Goal: Find specific page/section: Find specific page/section

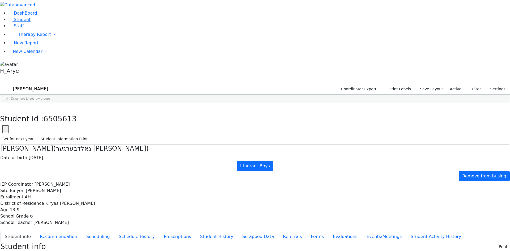
click at [96, 76] on div "Students 2 A 24 K 24 W 24 A 24 K 24 W 24 876" at bounding box center [255, 80] width 510 height 8
click at [8, 103] on button "button" at bounding box center [4, 108] width 8 height 11
drag, startPoint x: 99, startPoint y: 18, endPoint x: 44, endPoint y: 24, distance: 55.0
click at [44, 24] on div "DashBoard Student Staff Therapy Report Student Old Calendar Report H_Arye" at bounding box center [255, 244] width 510 height 488
type input "ד"
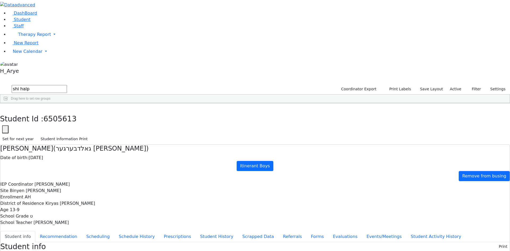
type input "shi halp"
click at [57, 112] on div "[DEMOGRAPHIC_DATA]" at bounding box center [46, 115] width 19 height 7
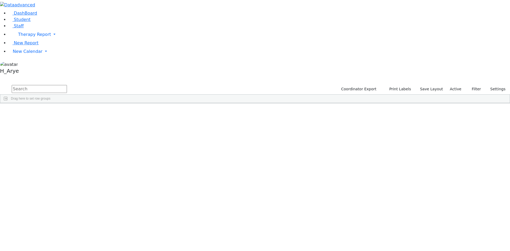
click at [67, 85] on input "text" at bounding box center [39, 89] width 55 height 8
type input "shi halp"
click at [111, 112] on div "[DATE]" at bounding box center [97, 115] width 27 height 7
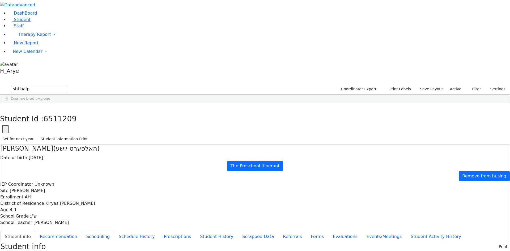
click at [114, 231] on button "Scheduling" at bounding box center [98, 236] width 32 height 11
click at [73, 242] on select "Select School [GEOGRAPHIC_DATA] YR 25-26 Summer YR 25 School YR 24-25 Summer YR…" at bounding box center [51, 246] width 43 height 8
select select "212"
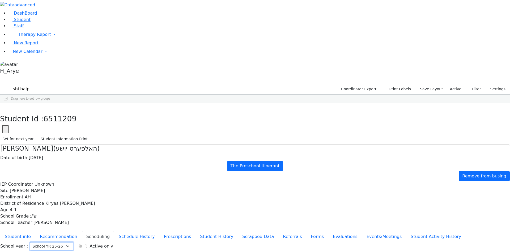
click at [73, 242] on select "Select School [GEOGRAPHIC_DATA] YR 25-26 Summer YR 25 School YR 24-25 Summer YR…" at bounding box center [51, 246] width 43 height 8
click at [8, 103] on button "button" at bounding box center [4, 108] width 8 height 11
click at [54, 112] on div "[PERSON_NAME]" at bounding box center [40, 115] width 27 height 7
select select "212"
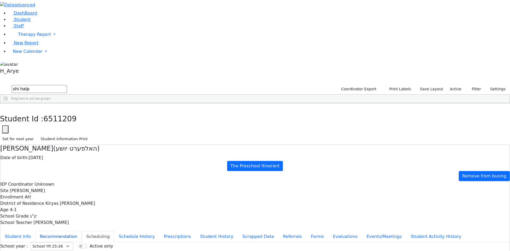
click at [82, 231] on button "Recommendation" at bounding box center [58, 236] width 46 height 11
checkbox input "true"
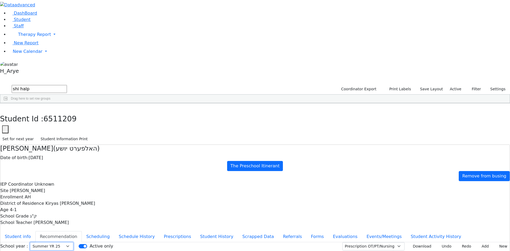
click at [73, 242] on select "Select School [GEOGRAPHIC_DATA] YR 25-26 Summer YR 25 School YR 24-25 Summer YR…" at bounding box center [51, 246] width 43 height 8
select select "212"
click at [73, 242] on select "Select School [GEOGRAPHIC_DATA] YR 25-26 Summer YR 25 School YR 24-25 Summer YR…" at bounding box center [51, 246] width 43 height 8
drag, startPoint x: 95, startPoint y: 22, endPoint x: 0, endPoint y: 26, distance: 94.9
click at [0, 26] on div "DashBoard Student Staff Therapy Report Student Old Calendar Report H_Arye" at bounding box center [255, 153] width 510 height 306
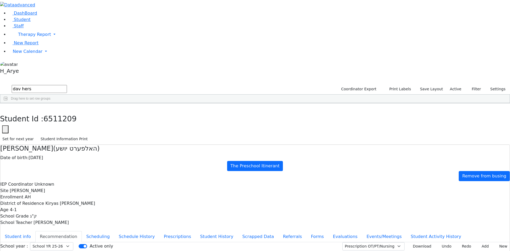
type input "dav hers"
click at [27, 119] on div "6510957" at bounding box center [13, 122] width 27 height 7
select select "212"
click at [114, 231] on button "Scheduling" at bounding box center [98, 236] width 32 height 11
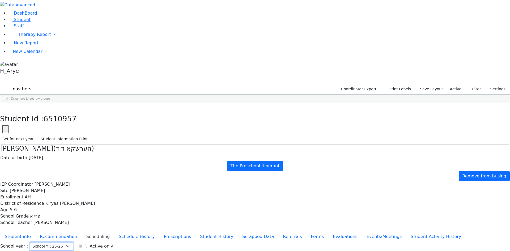
click at [73, 242] on select "Select School [GEOGRAPHIC_DATA] YR 25-26 Summer YR 25 School YR 24-25 Summer YR…" at bounding box center [51, 246] width 43 height 8
select select "210"
click at [73, 242] on select "Select School [GEOGRAPHIC_DATA] YR 25-26 Summer YR 25 School YR 24-25 Summer YR…" at bounding box center [51, 246] width 43 height 8
drag, startPoint x: 88, startPoint y: 23, endPoint x: 0, endPoint y: 24, distance: 88.4
click at [0, 24] on div "DashBoard Student Staff Therapy Report Student Old Calendar Report H_Arye" at bounding box center [255, 153] width 510 height 306
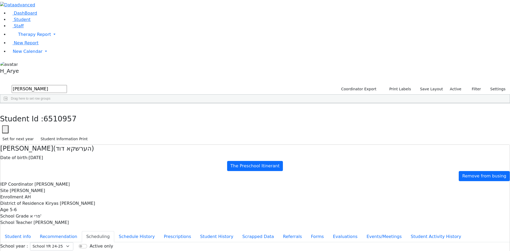
type input "[PERSON_NAME]"
click at [54, 112] on div "[PERSON_NAME]" at bounding box center [40, 115] width 27 height 7
select select "210"
drag, startPoint x: 85, startPoint y: 23, endPoint x: 51, endPoint y: 23, distance: 34.0
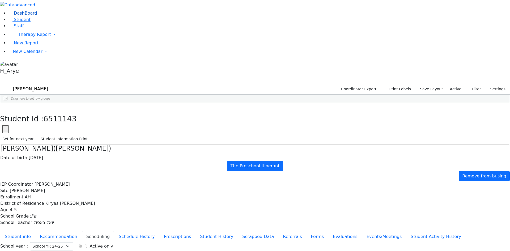
click at [51, 23] on div "DashBoard Student Staff Therapy Report Student Old Calendar Report H_Arye" at bounding box center [255, 153] width 510 height 306
type input "[PERSON_NAME]"
click at [27, 119] on div "6510470" at bounding box center [13, 122] width 27 height 7
select select "210"
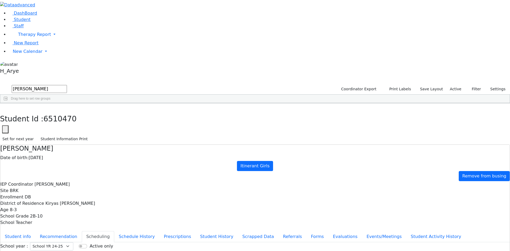
click at [54, 127] on div "[PERSON_NAME]" at bounding box center [40, 130] width 27 height 7
select select "210"
drag, startPoint x: 70, startPoint y: 23, endPoint x: 35, endPoint y: 72, distance: 60.0
click at [57, 25] on div "DashBoard Student Staff Therapy Report Student Old Calendar Report H_Arye" at bounding box center [255, 153] width 510 height 306
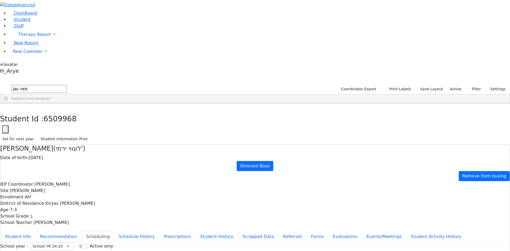
type input "jac reic"
click at [54, 119] on div "[PERSON_NAME]" at bounding box center [40, 122] width 27 height 7
click at [73, 242] on select "Select School [GEOGRAPHIC_DATA] YR 25-26 Summer YR 25 School YR 24-25 Summer YR…" at bounding box center [51, 246] width 43 height 8
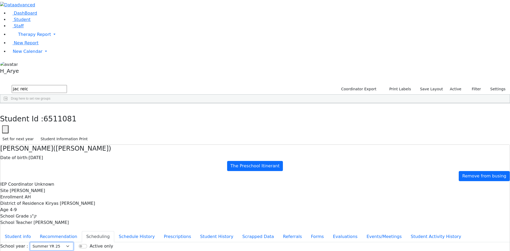
click at [73, 242] on select "Select School [GEOGRAPHIC_DATA] YR 25-26 Summer YR 25 School YR 24-25 Summer YR…" at bounding box center [51, 246] width 43 height 8
select select "210"
click at [73, 242] on select "Select School [GEOGRAPHIC_DATA] YR 25-26 Summer YR 25 School YR 24-25 Summer YR…" at bounding box center [51, 246] width 43 height 8
drag, startPoint x: 56, startPoint y: 22, endPoint x: 51, endPoint y: 22, distance: 4.8
click at [51, 22] on div "DashBoard Student Staff Therapy Report Student Old Calendar Report H_Arye" at bounding box center [255, 153] width 510 height 306
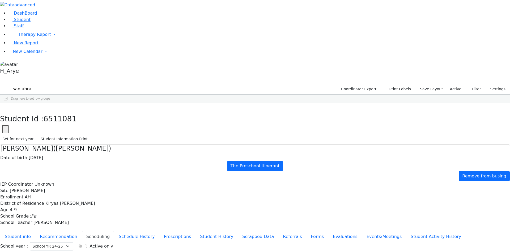
type input "san abra"
click at [54, 112] on div "[PERSON_NAME]" at bounding box center [40, 115] width 27 height 7
click at [73, 242] on select "Select School [GEOGRAPHIC_DATA] YR 25-26 Summer YR 25 School YR 24-25 Summer YR…" at bounding box center [51, 246] width 43 height 8
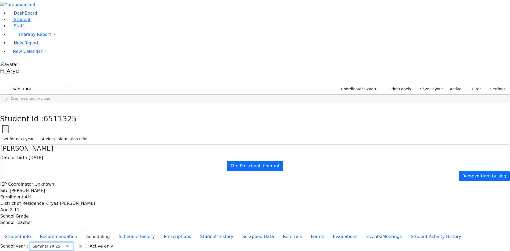
click at [73, 242] on select "Select School [GEOGRAPHIC_DATA] YR 25-26 Summer YR 25 School YR 24-25 Summer YR…" at bounding box center [51, 246] width 43 height 8
select select "210"
click at [73, 242] on select "Select School [GEOGRAPHIC_DATA] YR 25-26 Summer YR 25 School YR 24-25 Summer YR…" at bounding box center [51, 246] width 43 height 8
drag, startPoint x: 93, startPoint y: 23, endPoint x: 52, endPoint y: 25, distance: 41.2
click at [52, 25] on div "DashBoard Student Staff Therapy Report Student Old Calendar Report H_Arye" at bounding box center [255, 153] width 510 height 306
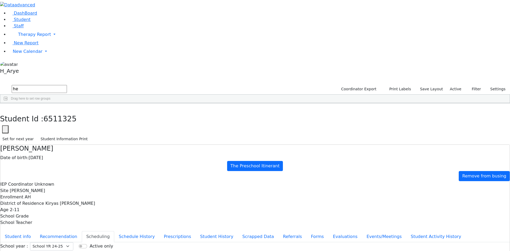
type input "h"
drag, startPoint x: 381, startPoint y: 153, endPoint x: 269, endPoint y: 88, distance: 129.3
click at [8, 103] on button "button" at bounding box center [4, 108] width 8 height 11
click at [36, 37] on span "New Calendar" at bounding box center [34, 34] width 33 height 5
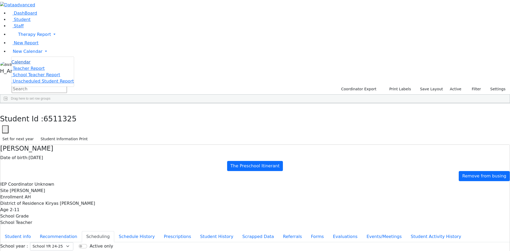
click at [31, 65] on span "Calendar" at bounding box center [20, 61] width 19 height 5
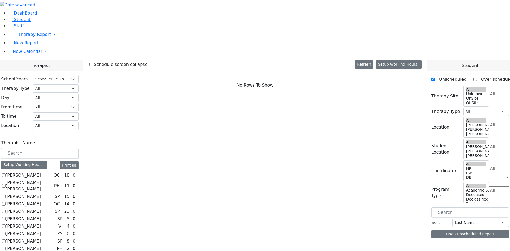
select select "212"
click at [489, 165] on textarea "Search" at bounding box center [499, 172] width 20 height 14
click at [476, 97] on li "AH" at bounding box center [480, 93] width 12 height 6
select select "4"
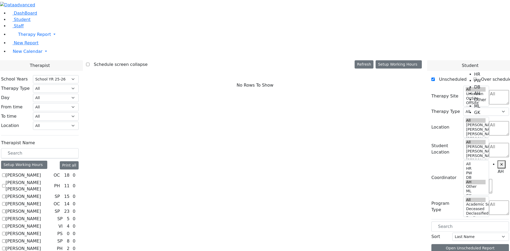
scroll to position [19, 0]
click at [453, 244] on button "Open Unscheduled Report" at bounding box center [470, 248] width 78 height 8
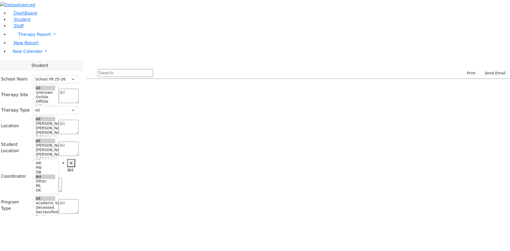
select select "212"
select select "4"
click at [79, 106] on select "All Psych Hearing Vision Speech Physical Occupational" at bounding box center [56, 110] width 46 height 8
select select "3"
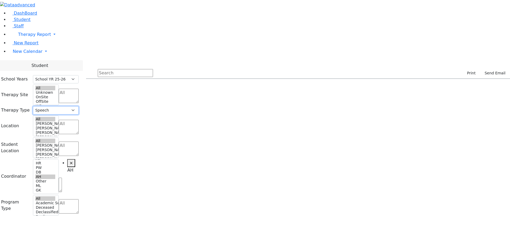
click at [79, 106] on select "All Psych Hearing Vision Speech Physical Occupational" at bounding box center [56, 110] width 46 height 8
